Goal: Obtain resource: Download file/media

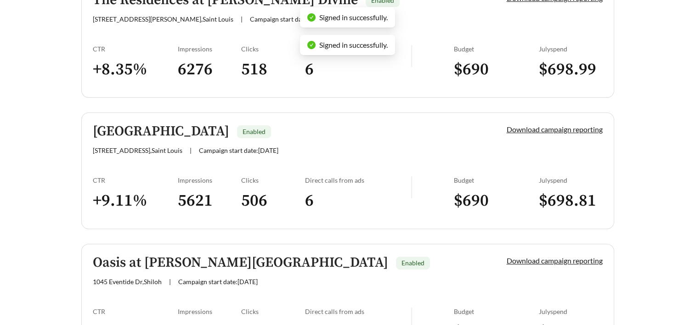
scroll to position [276, 0]
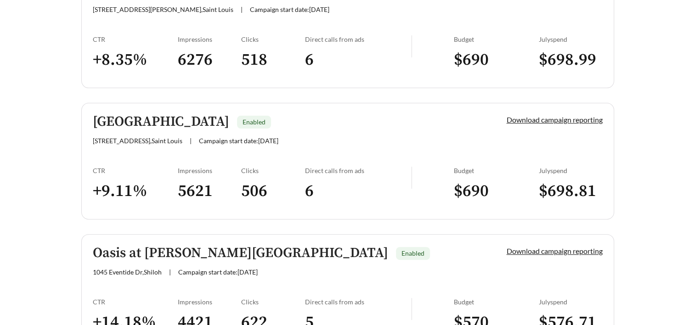
click at [199, 120] on h5 "[GEOGRAPHIC_DATA]" at bounding box center [161, 121] width 136 height 15
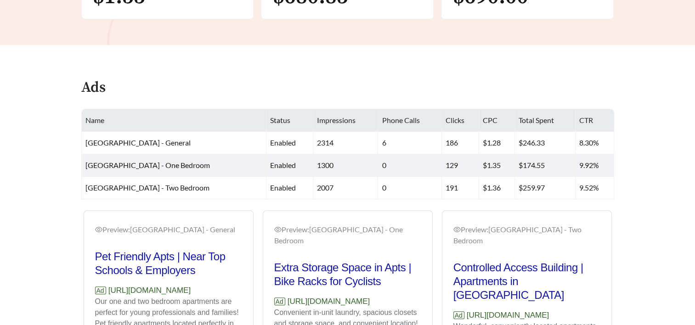
scroll to position [138, 0]
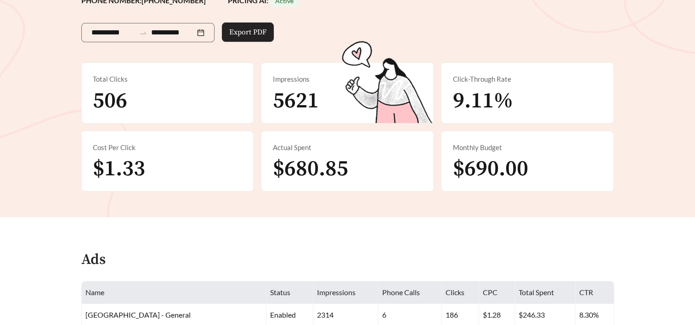
click at [255, 32] on span "Export PDF" at bounding box center [247, 32] width 37 height 11
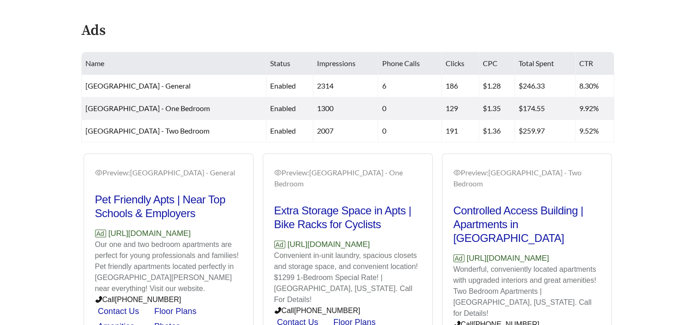
scroll to position [368, 0]
